Goal: Information Seeking & Learning: Learn about a topic

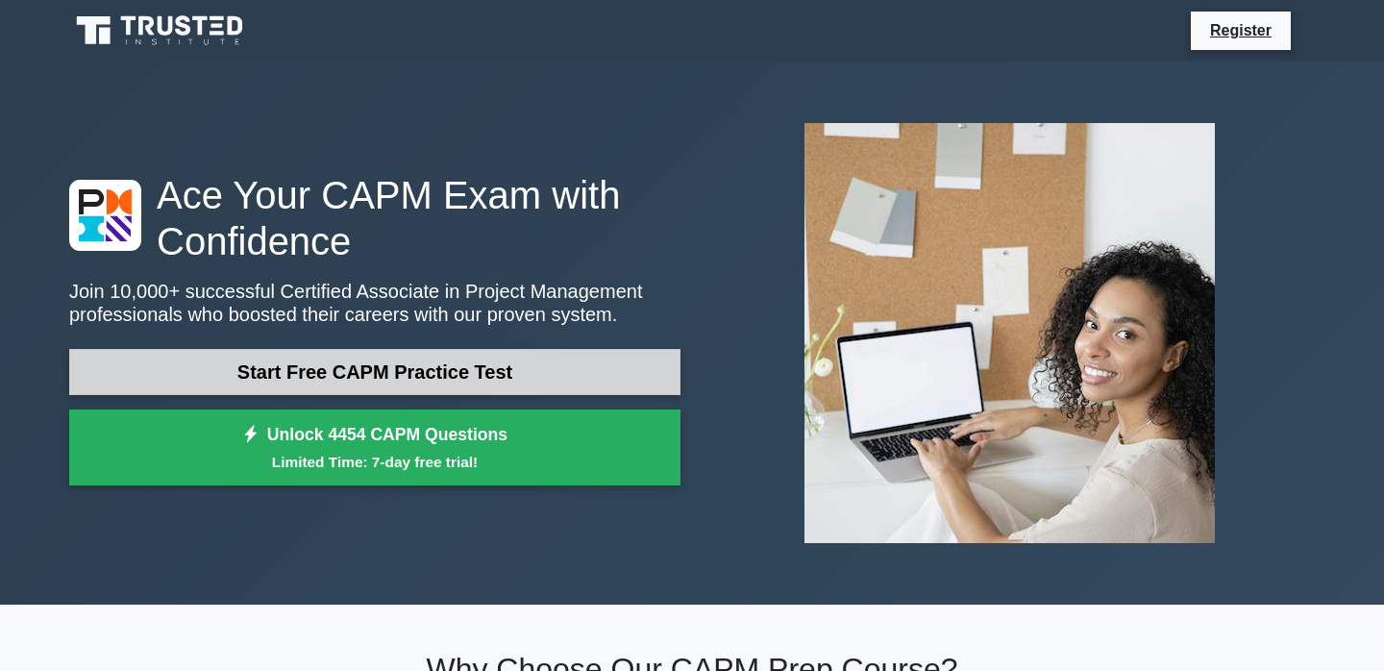
click at [396, 370] on link "Start Free CAPM Practice Test" at bounding box center [374, 372] width 611 height 46
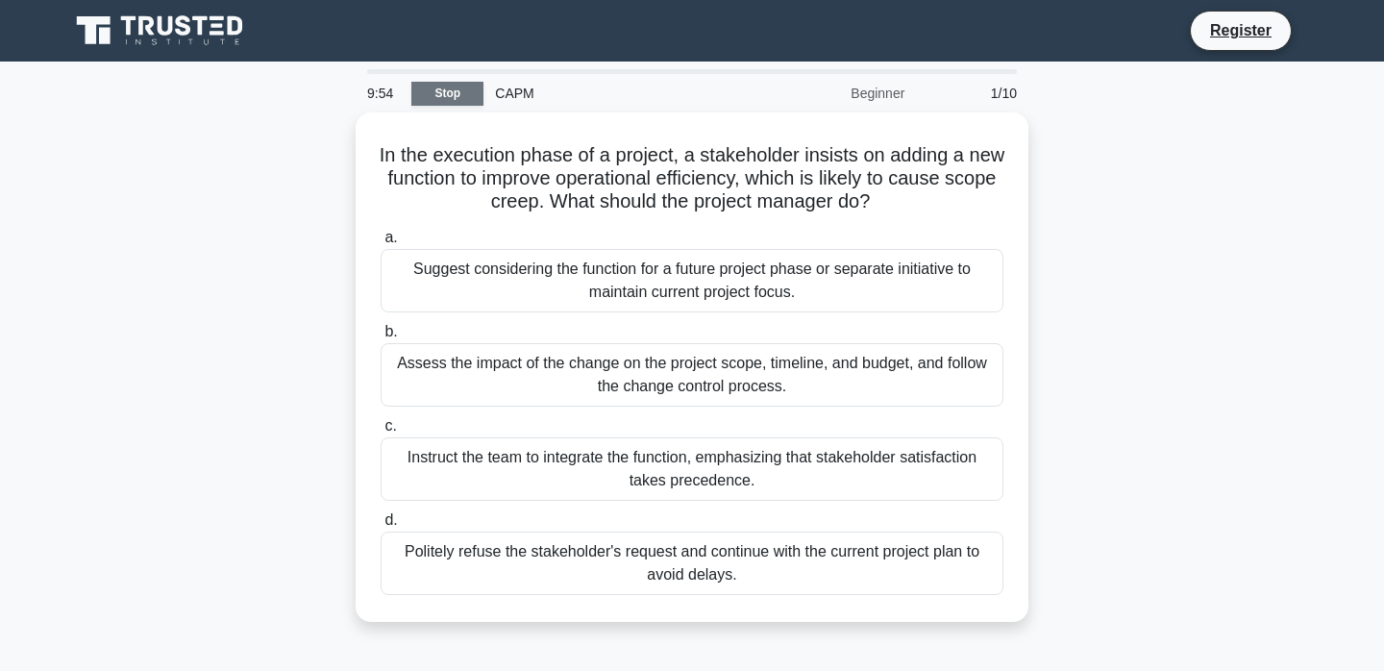
click at [451, 86] on link "Stop" at bounding box center [447, 94] width 72 height 24
